Goal: Connect with others: Establish contact or relationships with other users

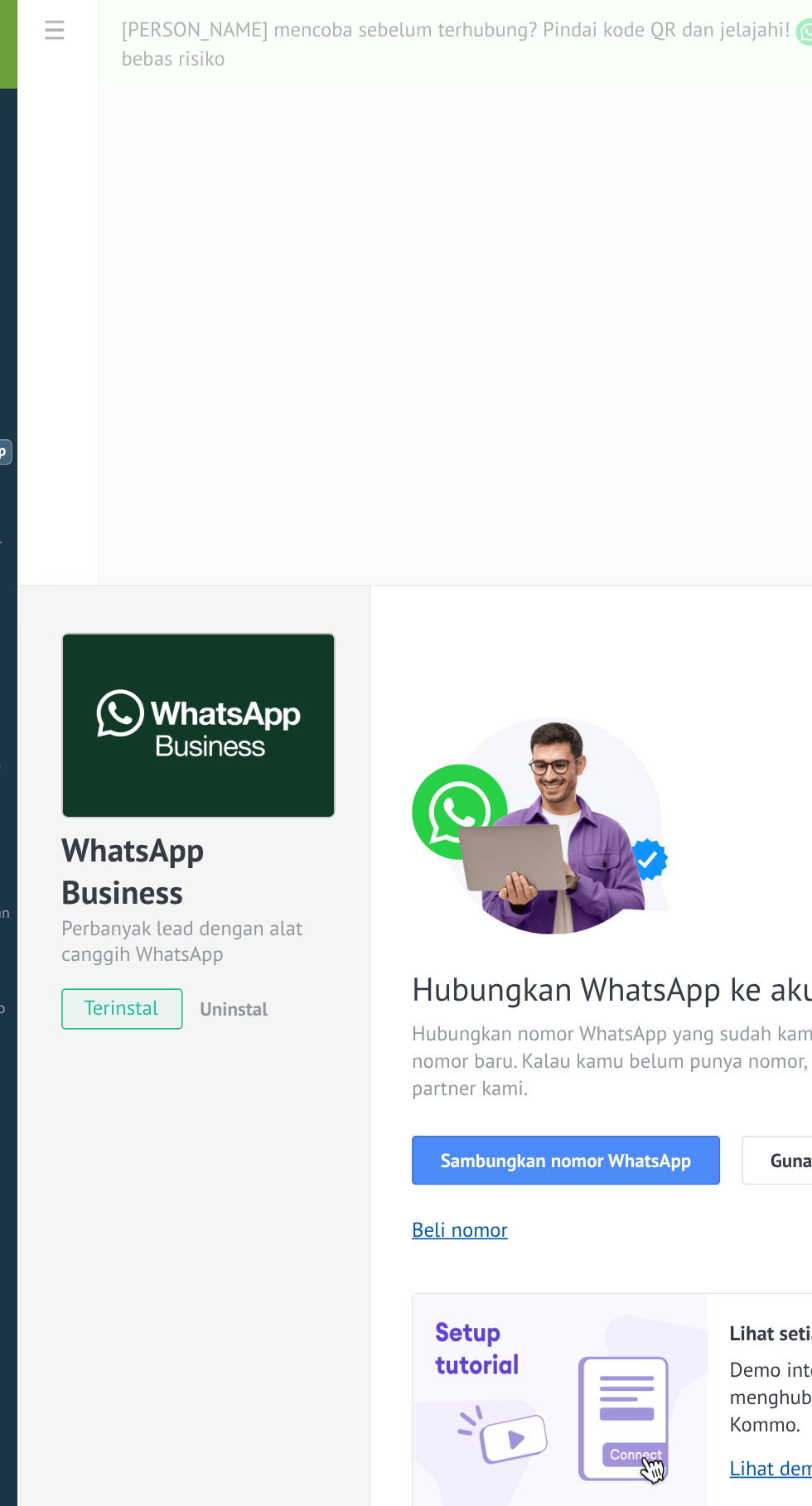
click at [407, 711] on span "Sambungkan nomor WhatsApp" at bounding box center [387, 705] width 152 height 11
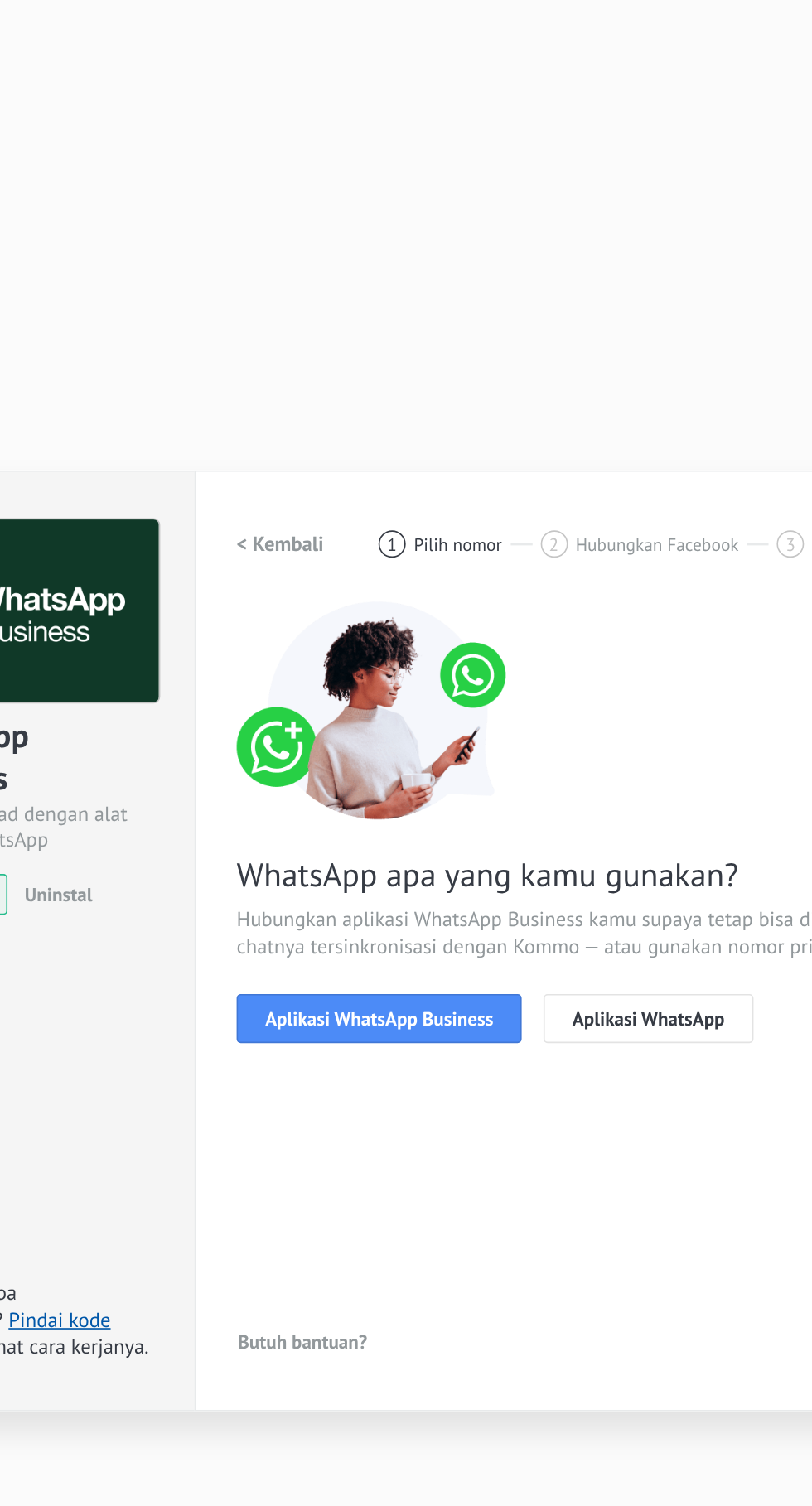
click at [554, 694] on span "Aplikasi WhatsApp" at bounding box center [543, 688] width 92 height 11
